Goal: Task Accomplishment & Management: Complete application form

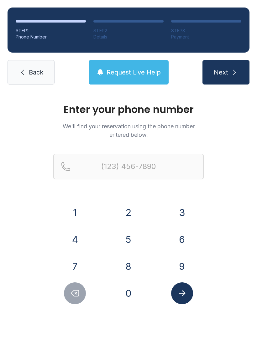
click at [183, 238] on button "6" at bounding box center [182, 239] width 22 height 22
click at [182, 213] on button "3" at bounding box center [182, 213] width 22 height 22
click at [82, 211] on button "1" at bounding box center [75, 213] width 22 height 22
click at [77, 228] on button "4" at bounding box center [75, 239] width 22 height 22
click at [180, 209] on button "3" at bounding box center [182, 213] width 22 height 22
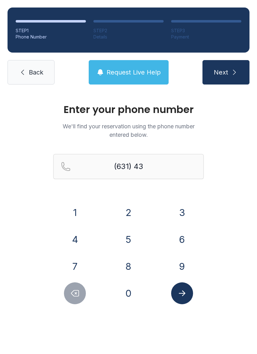
click at [131, 209] on button "2" at bounding box center [128, 213] width 22 height 22
click at [186, 206] on button "3" at bounding box center [182, 213] width 22 height 22
click at [133, 211] on button "2" at bounding box center [128, 213] width 22 height 22
click at [75, 290] on icon "Delete number" at bounding box center [75, 293] width 8 height 6
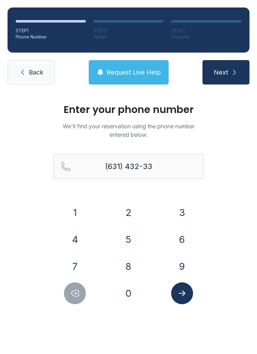
click at [79, 235] on button "4" at bounding box center [75, 239] width 22 height 22
click at [125, 203] on button "2" at bounding box center [128, 213] width 22 height 22
type input "[PHONE_NUMBER]"
click at [185, 293] on icon "Submit lookup form" at bounding box center [181, 293] width 7 height 6
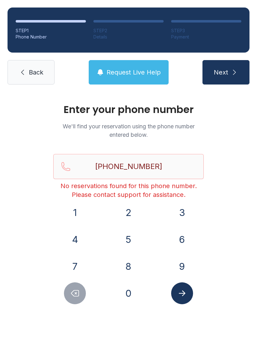
click at [133, 32] on div "STEP 2" at bounding box center [128, 31] width 70 height 6
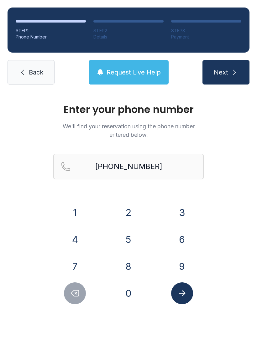
click at [140, 83] on button "Request Live Help" at bounding box center [129, 72] width 80 height 24
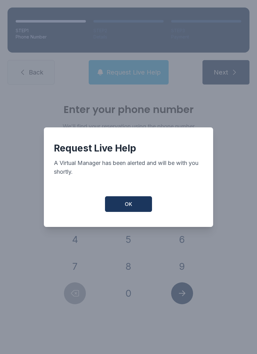
click at [132, 200] on button "OK" at bounding box center [128, 204] width 47 height 16
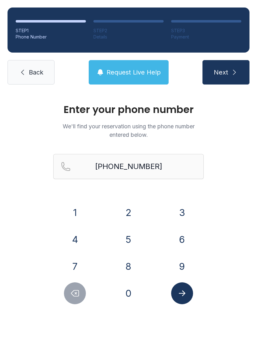
click at [43, 66] on link "Back" at bounding box center [31, 72] width 47 height 24
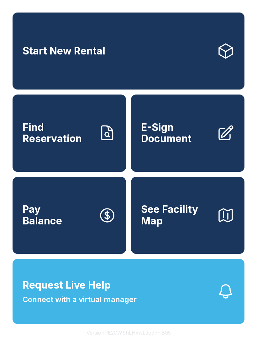
click at [49, 136] on span "Find Reservation" at bounding box center [58, 133] width 71 height 23
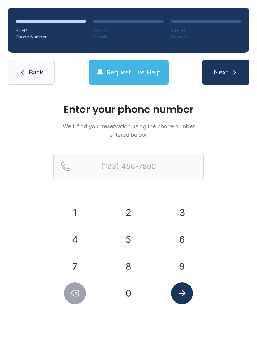
click at [130, 69] on span "Request Live Help" at bounding box center [133, 72] width 54 height 9
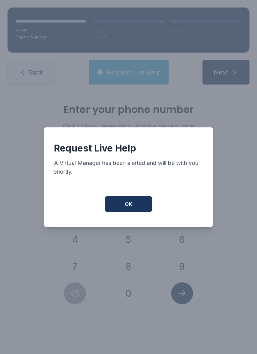
click at [130, 204] on span "OK" at bounding box center [129, 204] width 8 height 8
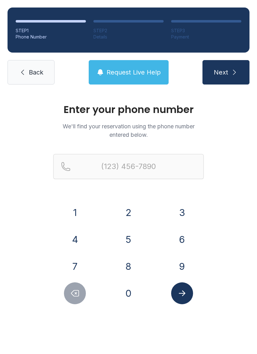
click at [47, 95] on div "Enter your phone number We'll find your reservation using the phone number ente…" at bounding box center [128, 210] width 257 height 237
click at [47, 79] on link "Back" at bounding box center [31, 72] width 47 height 24
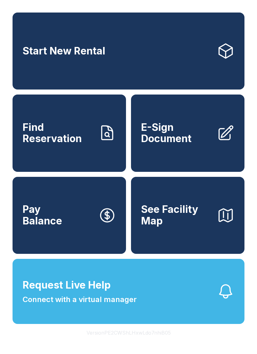
click at [163, 145] on span "E-Sign Document" at bounding box center [176, 133] width 71 height 23
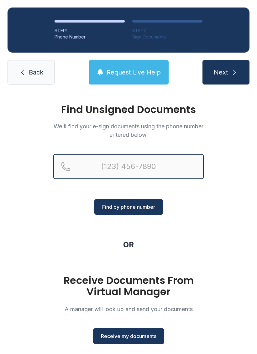
click at [136, 176] on input "Reservation phone number" at bounding box center [128, 166] width 150 height 25
type input "[PHONE_NUMBER]"
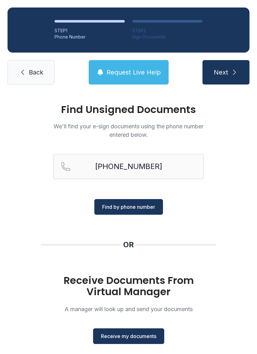
click at [151, 202] on button "Find by phone number" at bounding box center [128, 207] width 69 height 16
click at [138, 205] on span "Find by phone number" at bounding box center [128, 207] width 53 height 8
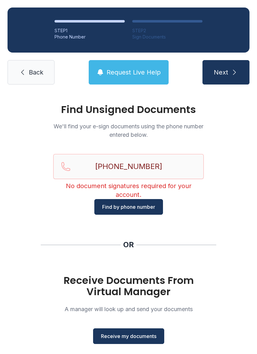
click at [237, 66] on button "Next" at bounding box center [225, 72] width 47 height 24
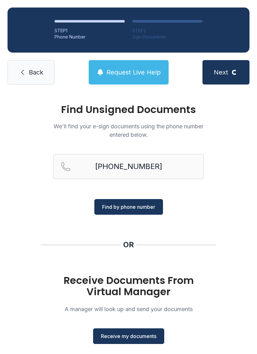
click at [24, 79] on link "Back" at bounding box center [31, 72] width 47 height 24
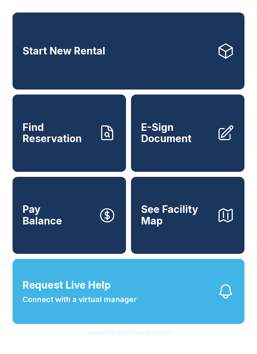
click at [78, 145] on span "Find Reservation" at bounding box center [58, 133] width 71 height 23
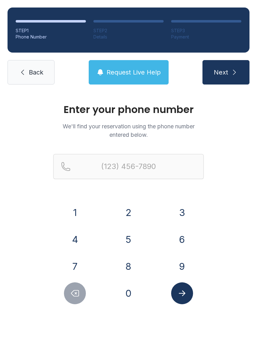
click at [183, 234] on button "6" at bounding box center [182, 239] width 22 height 22
click at [189, 219] on button "3" at bounding box center [182, 213] width 22 height 22
click at [80, 222] on button "1" at bounding box center [75, 213] width 22 height 22
click at [72, 241] on button "4" at bounding box center [75, 239] width 22 height 22
click at [182, 223] on button "3" at bounding box center [182, 213] width 22 height 22
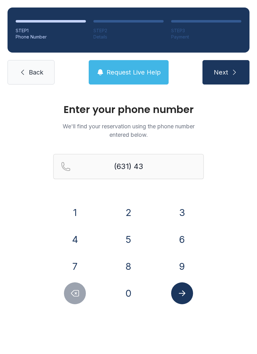
click at [135, 208] on button "2" at bounding box center [128, 213] width 22 height 22
click at [181, 206] on button "3" at bounding box center [182, 213] width 22 height 22
click at [178, 209] on button "3" at bounding box center [182, 213] width 22 height 22
click at [74, 246] on button "4" at bounding box center [75, 239] width 22 height 22
click at [121, 218] on button "2" at bounding box center [128, 213] width 22 height 22
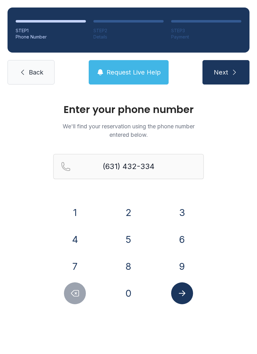
type input "[PHONE_NUMBER]"
click at [179, 300] on button "Submit lookup form" at bounding box center [182, 293] width 22 height 22
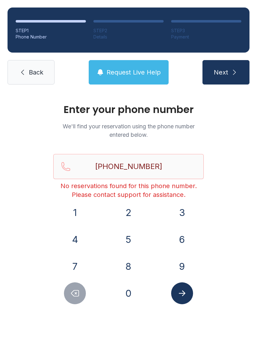
click at [185, 285] on button "Submit lookup form" at bounding box center [182, 293] width 22 height 22
click at [173, 310] on div "Enter your phone number We'll find your reservation using the phone number ente…" at bounding box center [128, 210] width 257 height 237
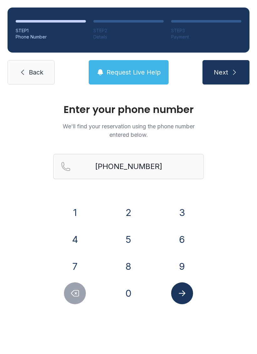
click at [234, 70] on icon "submit" at bounding box center [234, 73] width 8 height 8
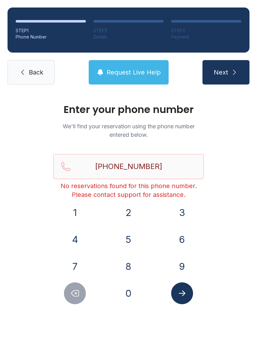
click at [161, 68] on button "Request Live Help" at bounding box center [129, 72] width 80 height 24
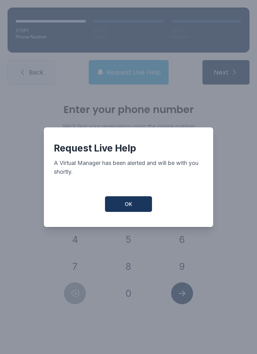
click at [130, 219] on div "Request Live Help A Virtual Manager has been alerted and will be with you short…" at bounding box center [128, 177] width 169 height 100
click at [141, 212] on button "OK" at bounding box center [128, 204] width 47 height 16
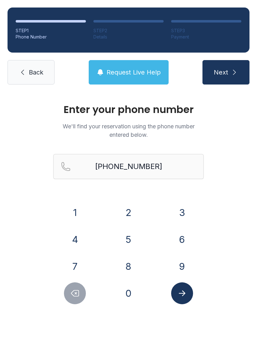
click at [22, 72] on icon at bounding box center [22, 72] width 3 height 5
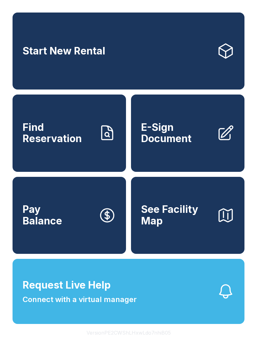
click at [174, 123] on link "E-Sign Document" at bounding box center [187, 133] width 113 height 77
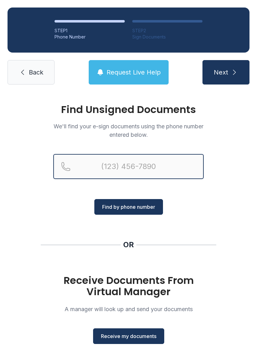
click at [168, 168] on input "Reservation phone number" at bounding box center [128, 166] width 150 height 25
type input "("
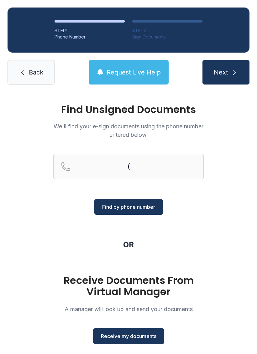
click at [39, 69] on span "Back" at bounding box center [36, 72] width 14 height 9
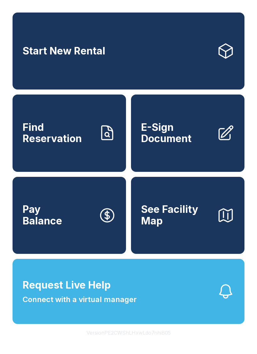
click at [190, 156] on link "E-Sign Document" at bounding box center [187, 133] width 113 height 77
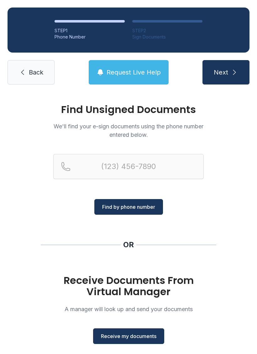
click at [145, 340] on span "Receive my documents" at bounding box center [128, 336] width 55 height 8
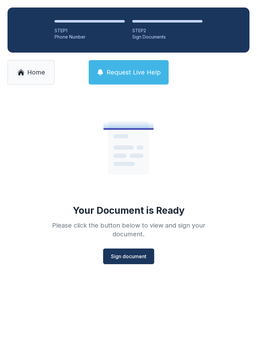
click at [133, 256] on span "Sign document" at bounding box center [128, 257] width 35 height 8
click at [30, 65] on link "Home" at bounding box center [31, 72] width 47 height 24
